Goal: Complete application form: Complete application form

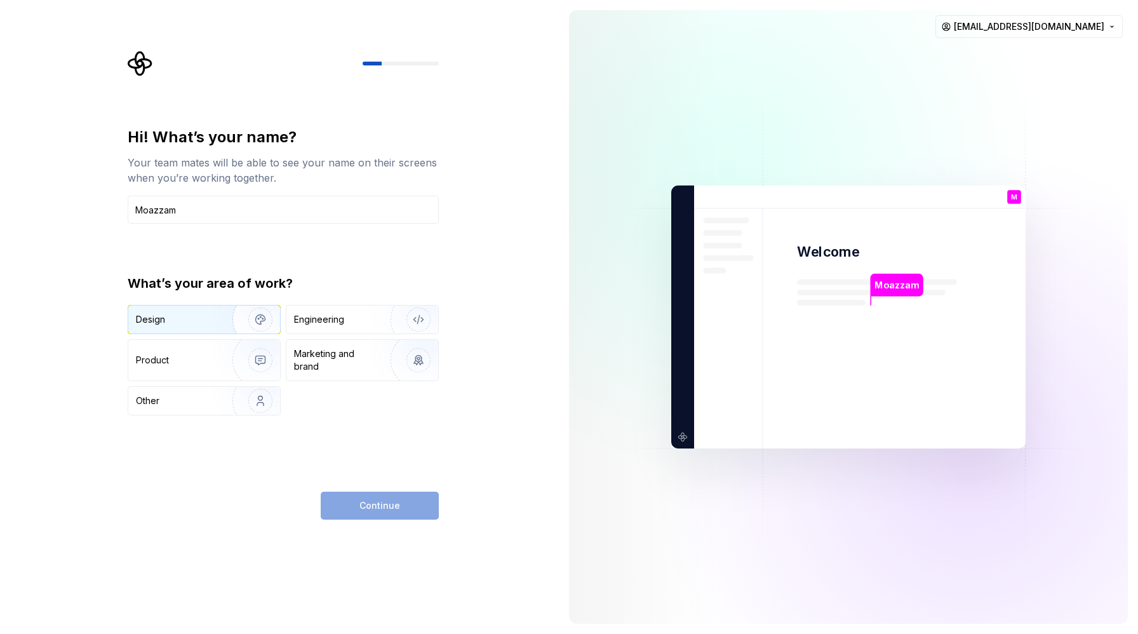
type input "Moazzam"
click at [249, 319] on img "button" at bounding box center [251, 319] width 81 height 85
click at [369, 510] on span "Continue" at bounding box center [379, 505] width 41 height 13
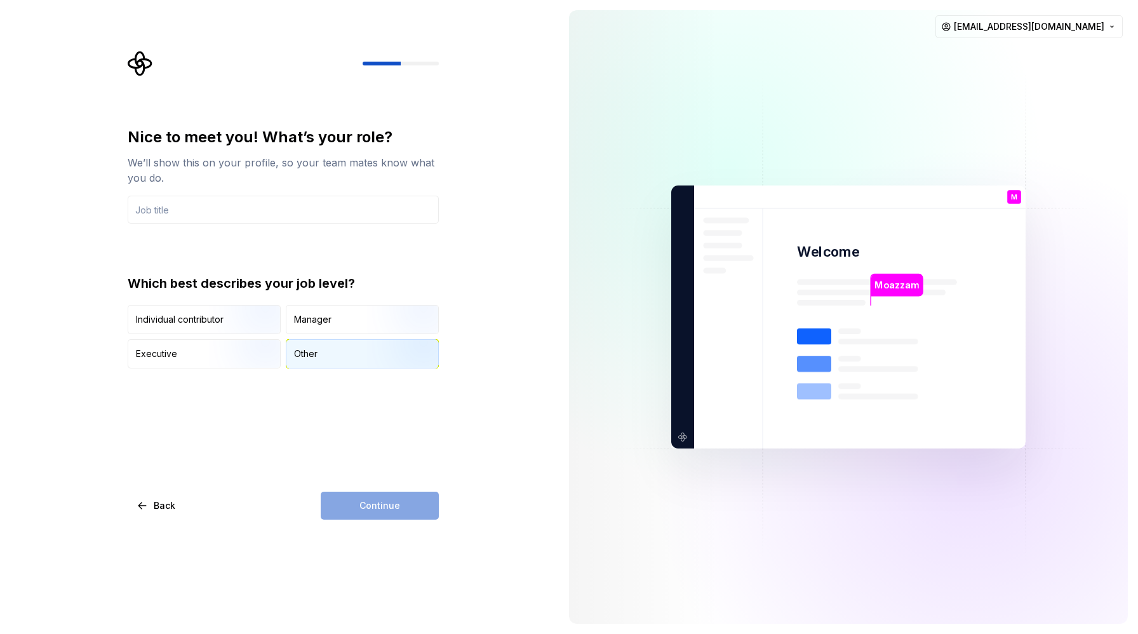
click at [323, 355] on div "Other" at bounding box center [362, 354] width 152 height 28
click at [366, 502] on div "Continue" at bounding box center [380, 505] width 118 height 28
click at [1107, 29] on html "Nice to meet you! What’s your role? We’ll show this on your profile, so your te…" at bounding box center [569, 317] width 1138 height 634
click at [1053, 58] on div "Sign out" at bounding box center [1047, 54] width 121 height 13
click at [1067, 25] on html "Nice to meet you! What’s your role? We’ll show this on your profile, so your te…" at bounding box center [569, 317] width 1138 height 634
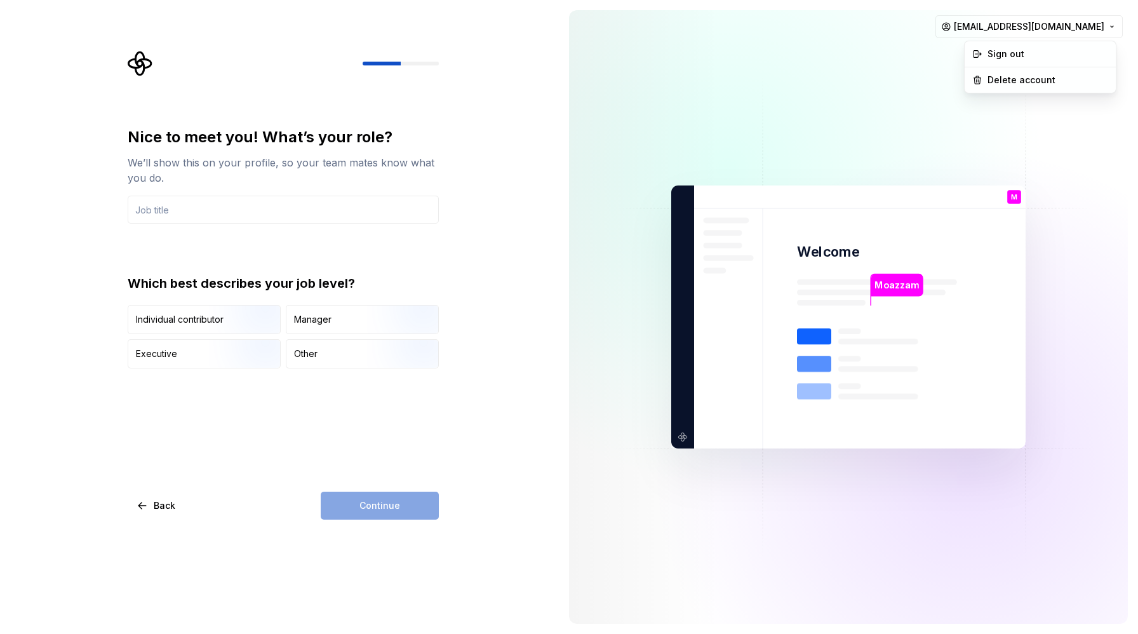
drag, startPoint x: 1033, startPoint y: 81, endPoint x: 908, endPoint y: 142, distance: 139.4
click at [908, 142] on html "Nice to meet you! What’s your role? We’ll show this on your profile, so your te…" at bounding box center [569, 317] width 1138 height 634
click at [1001, 76] on div "Delete account" at bounding box center [1047, 80] width 121 height 13
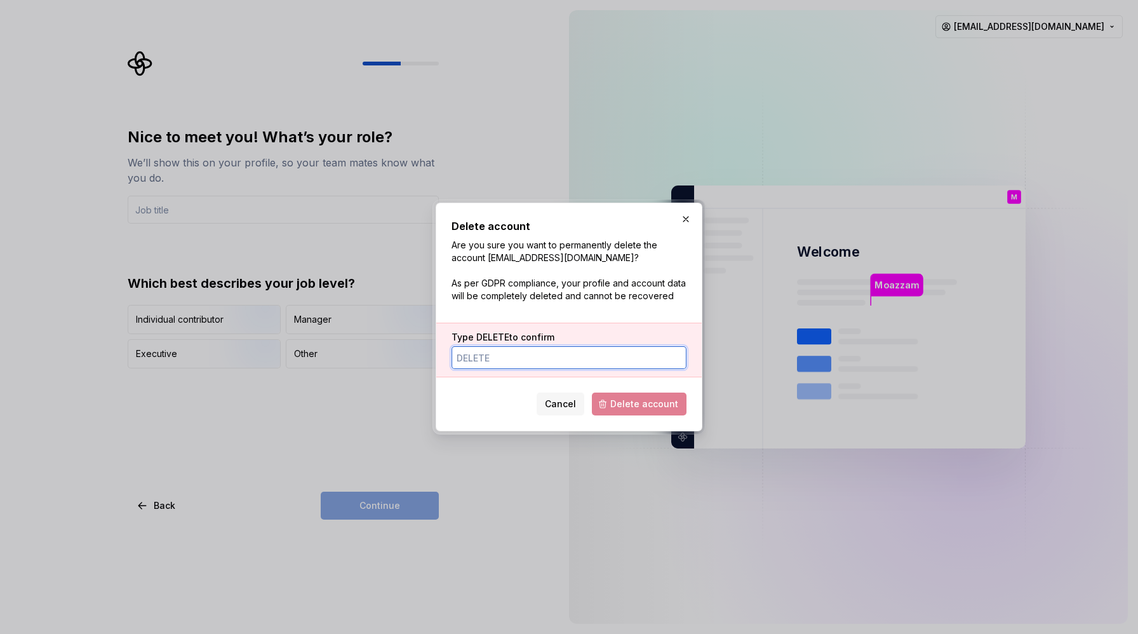
click at [540, 358] on input "Type DELETE to confirm" at bounding box center [568, 357] width 235 height 23
type input "d"
type input "DELETE"
click at [618, 410] on span "Delete account" at bounding box center [644, 403] width 68 height 13
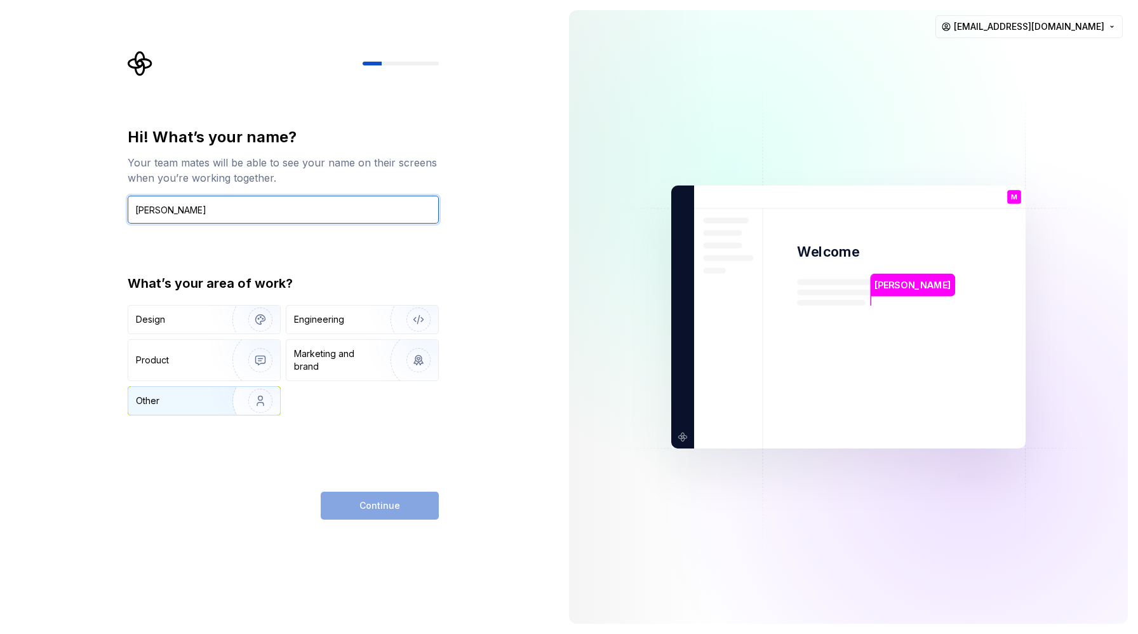
type input "[PERSON_NAME]"
click at [225, 393] on img "button" at bounding box center [251, 400] width 81 height 85
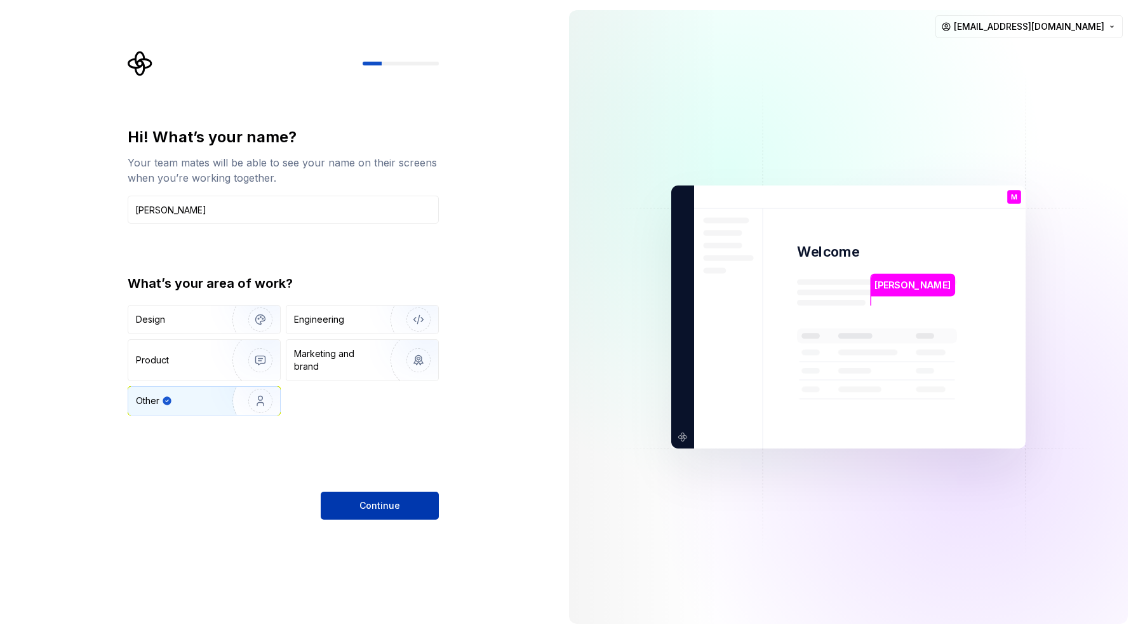
click at [365, 507] on span "Continue" at bounding box center [379, 505] width 41 height 13
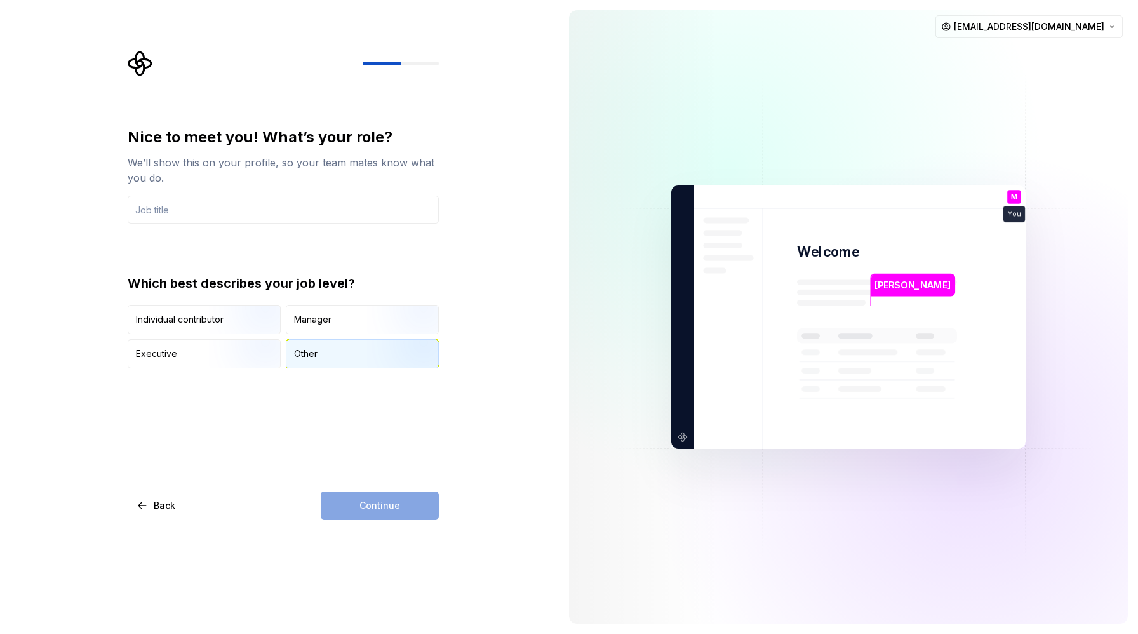
click at [329, 345] on div "Other" at bounding box center [362, 354] width 152 height 28
click at [361, 510] on div "Continue" at bounding box center [380, 505] width 118 height 28
click at [311, 204] on input "text" at bounding box center [283, 210] width 311 height 28
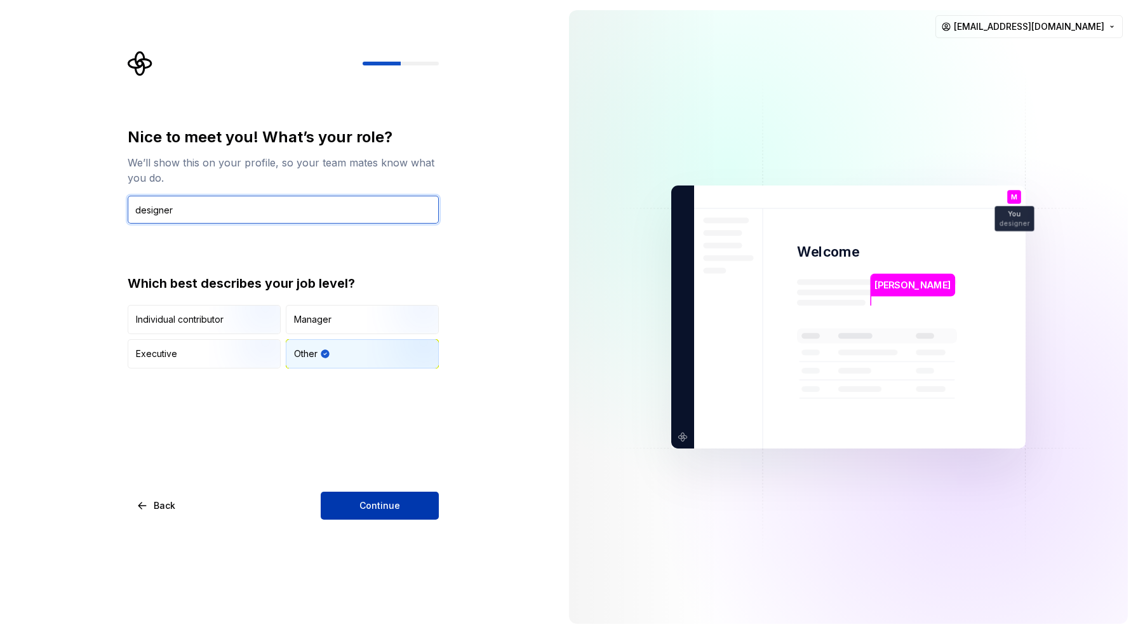
type input "designer"
click at [343, 510] on button "Continue" at bounding box center [380, 505] width 118 height 28
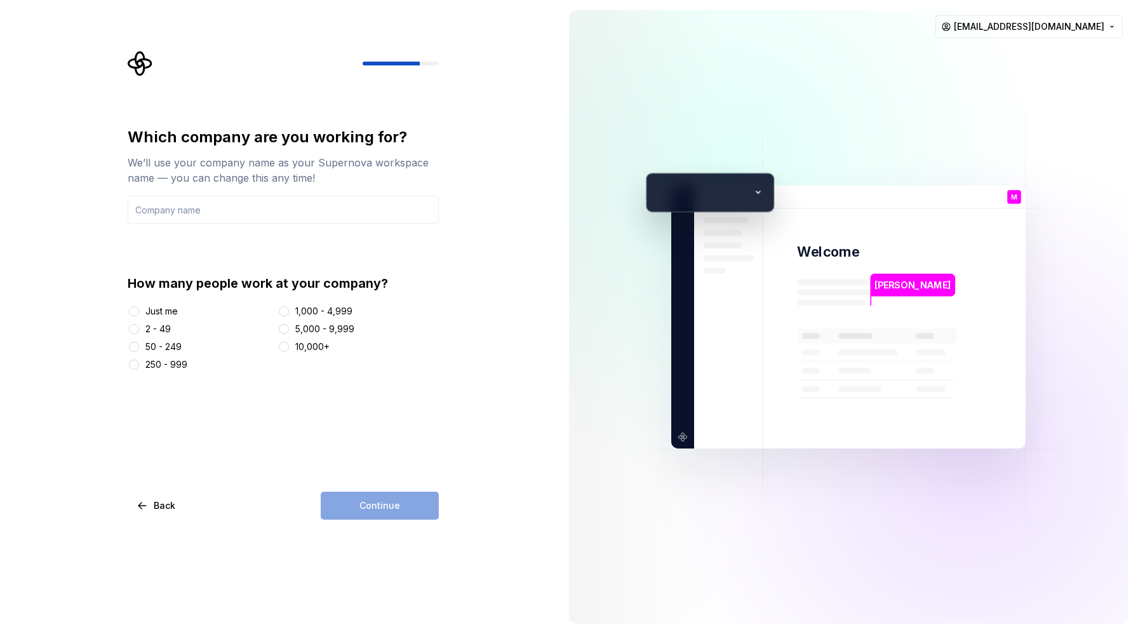
click at [173, 314] on div "Just me" at bounding box center [161, 311] width 32 height 13
click at [139, 314] on button "Just me" at bounding box center [134, 311] width 10 height 10
click at [374, 505] on div "Continue" at bounding box center [380, 505] width 118 height 28
click at [269, 211] on input "text" at bounding box center [283, 210] width 311 height 28
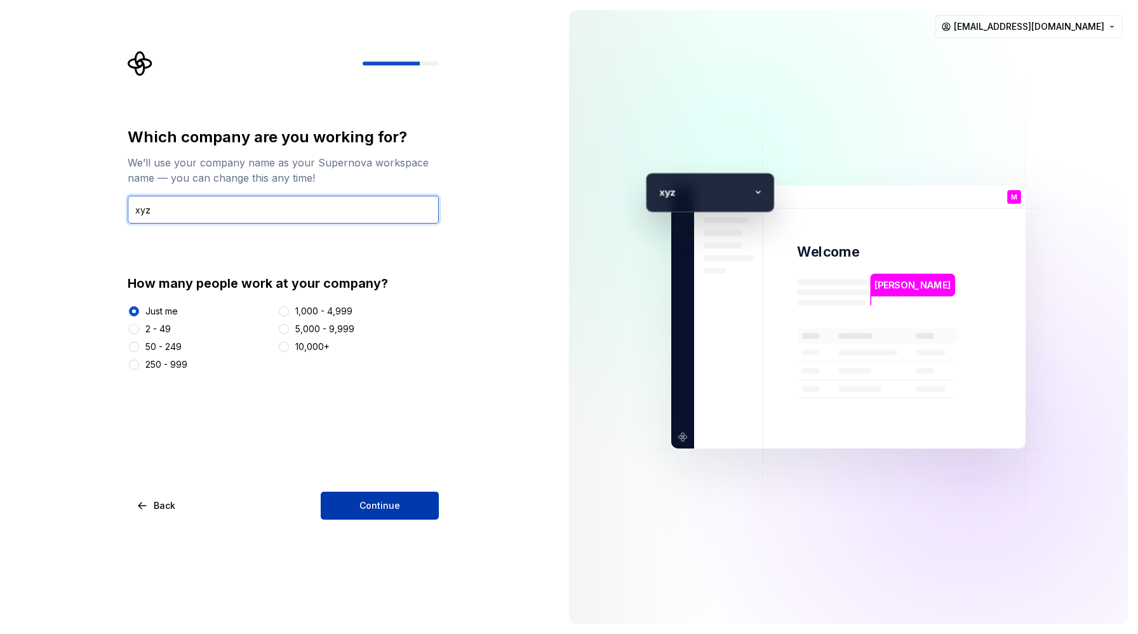
type input "xyz"
click at [349, 509] on button "Continue" at bounding box center [380, 505] width 118 height 28
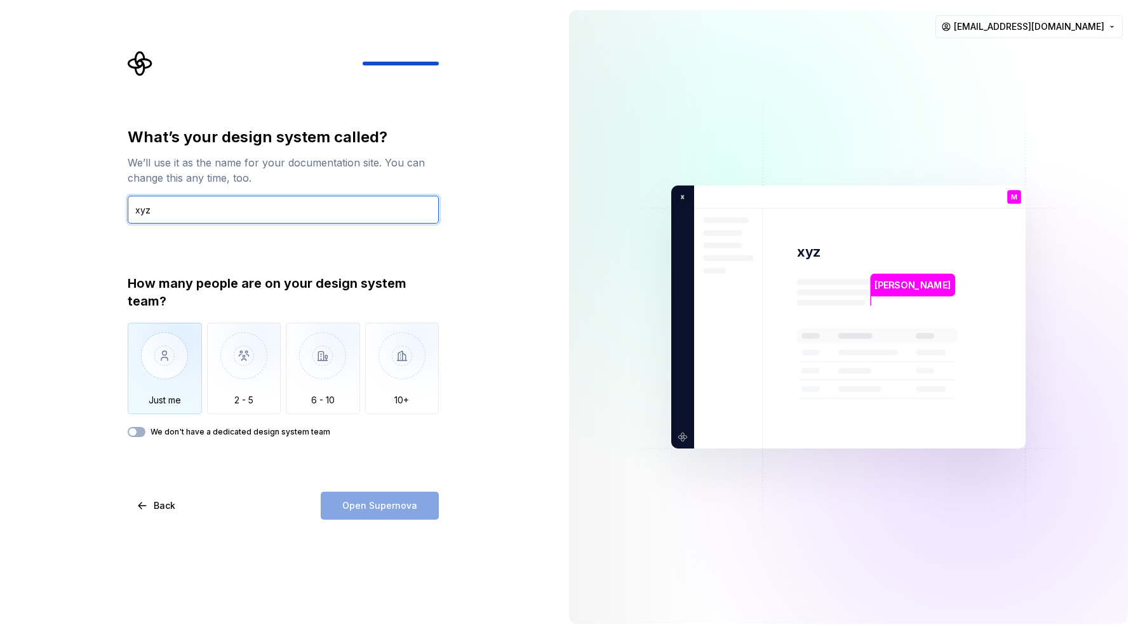
type input "xyz"
click at [157, 374] on img "button" at bounding box center [165, 365] width 74 height 85
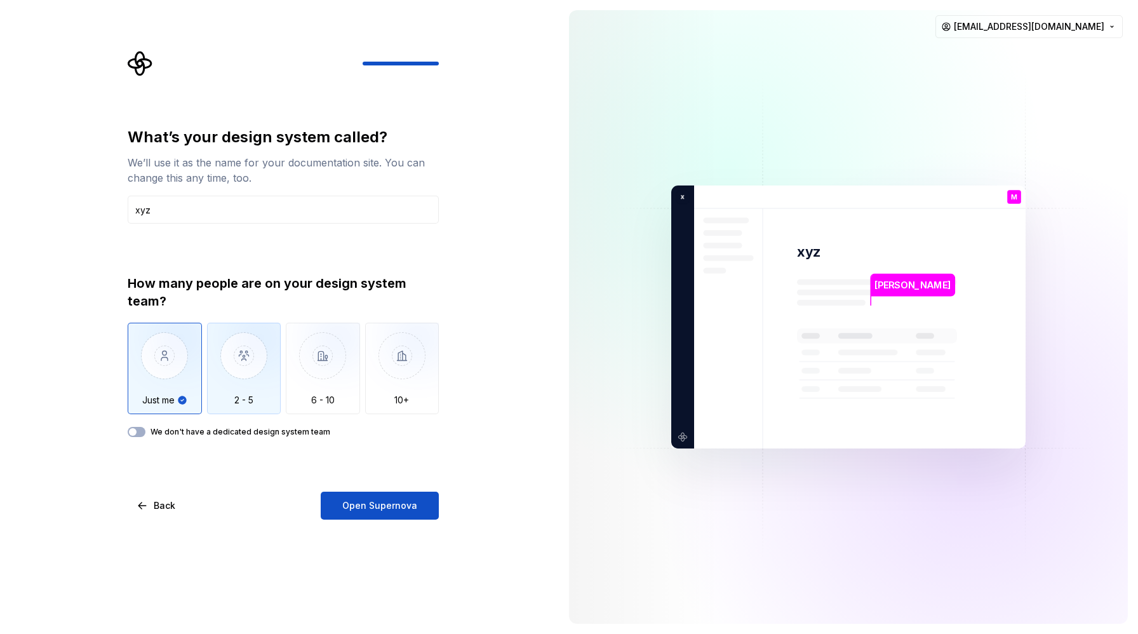
click at [242, 368] on img "button" at bounding box center [244, 365] width 74 height 85
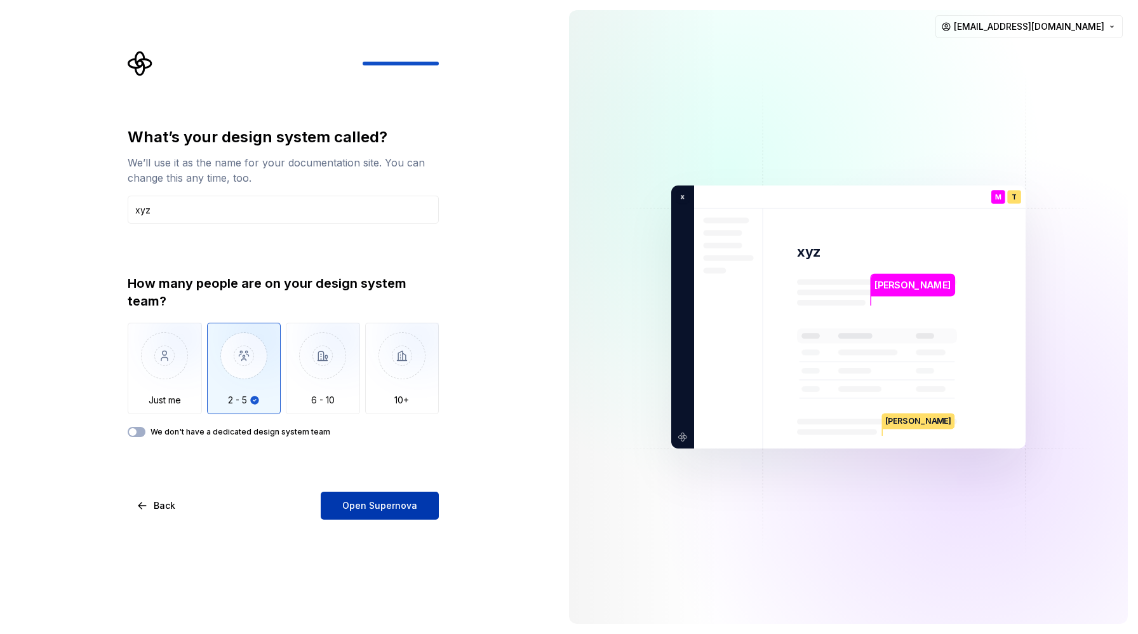
click at [377, 502] on span "Open Supernova" at bounding box center [379, 505] width 75 height 13
